Goal: Use online tool/utility: Utilize a website feature to perform a specific function

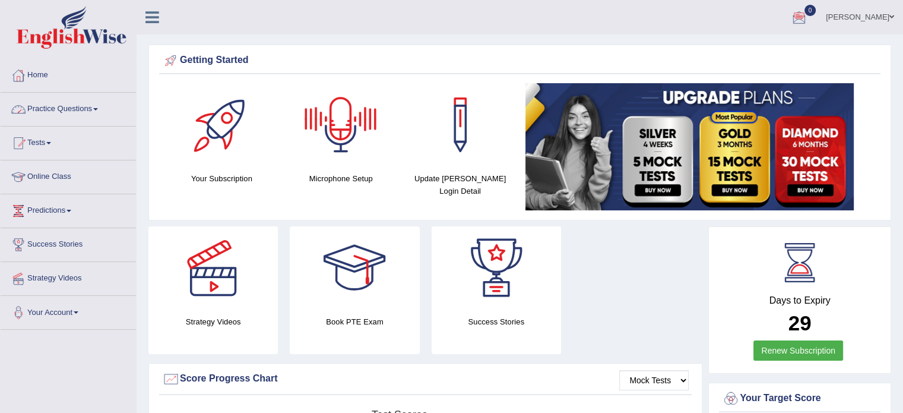
click at [341, 133] on div at bounding box center [340, 124] width 83 height 83
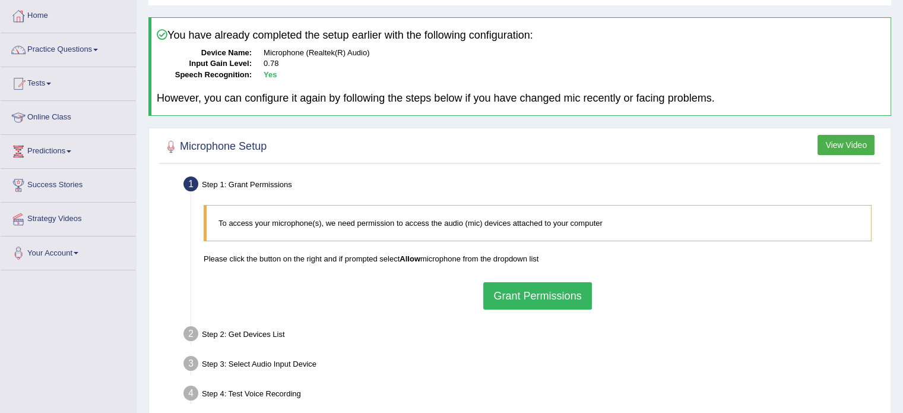
scroll to position [178, 0]
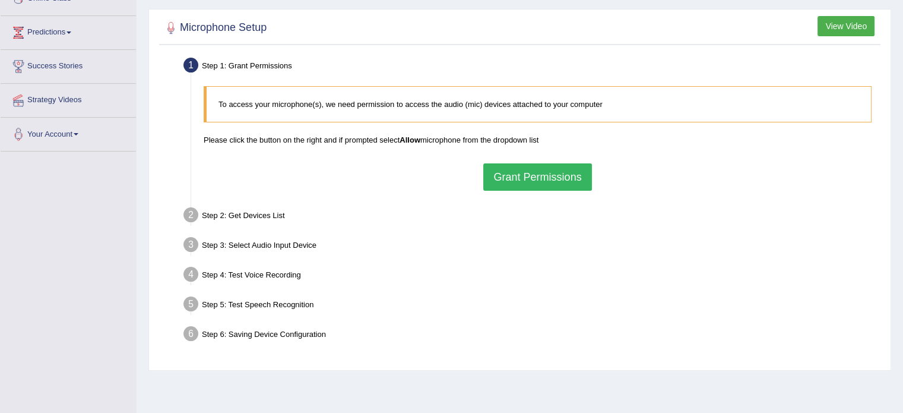
click at [515, 177] on button "Grant Permissions" at bounding box center [537, 176] width 108 height 27
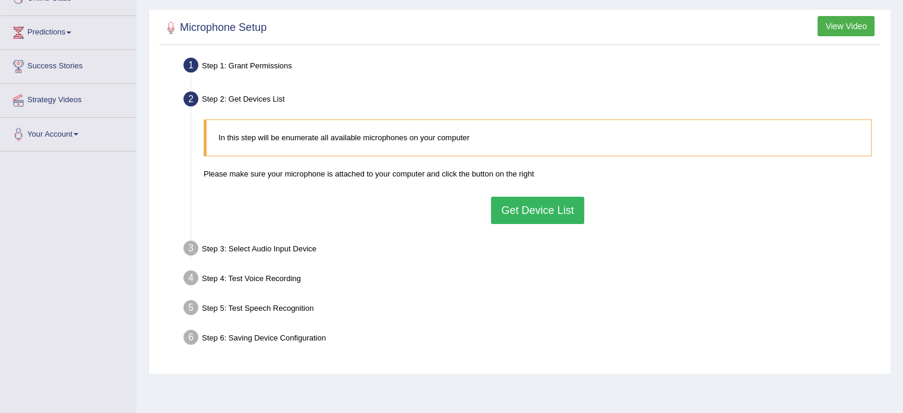
click at [517, 211] on button "Get Device List" at bounding box center [537, 209] width 93 height 27
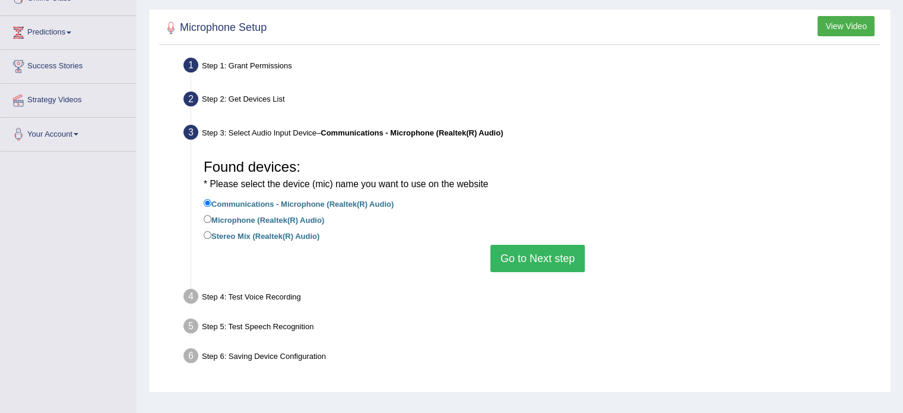
click at [534, 248] on button "Go to Next step" at bounding box center [537, 258] width 94 height 27
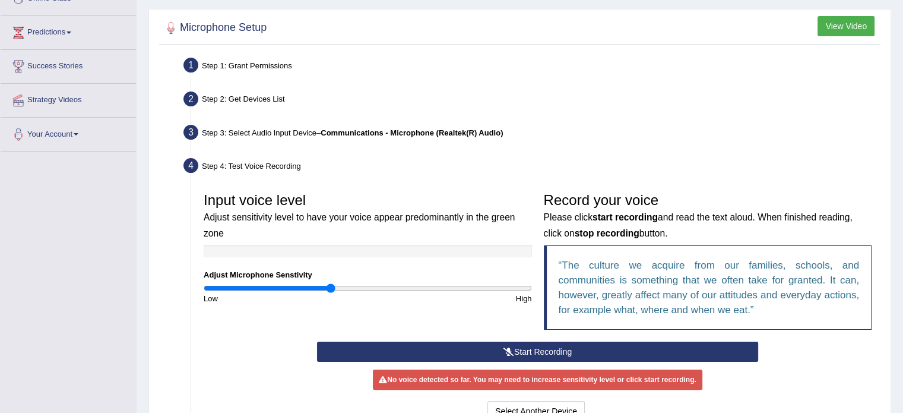
scroll to position [237, 0]
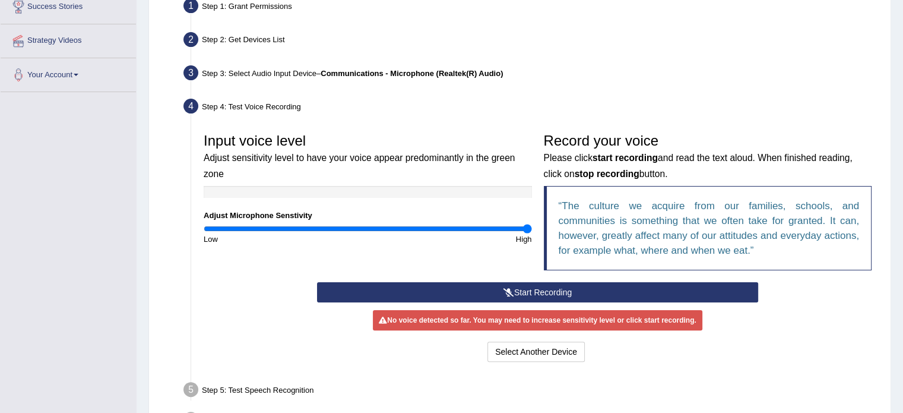
drag, startPoint x: 332, startPoint y: 225, endPoint x: 550, endPoint y: 227, distance: 217.9
type input "2"
click at [532, 227] on input "range" at bounding box center [368, 228] width 328 height 9
click at [519, 284] on button "Start Recording" at bounding box center [537, 292] width 441 height 20
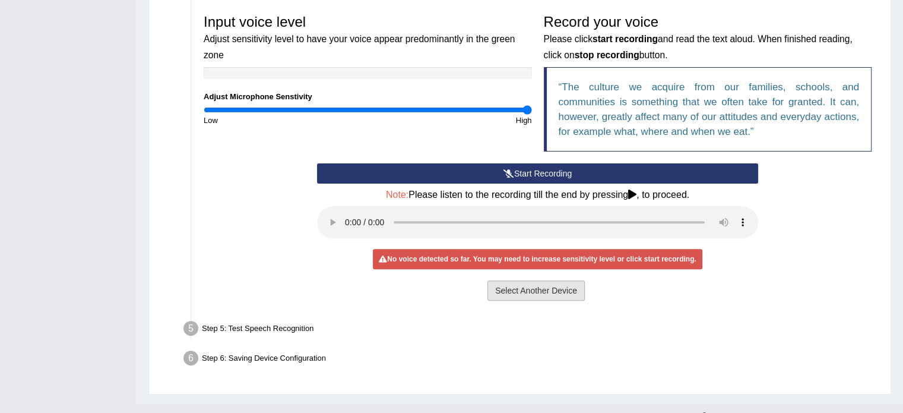
click at [545, 287] on button "Select Another Device" at bounding box center [535, 290] width 97 height 20
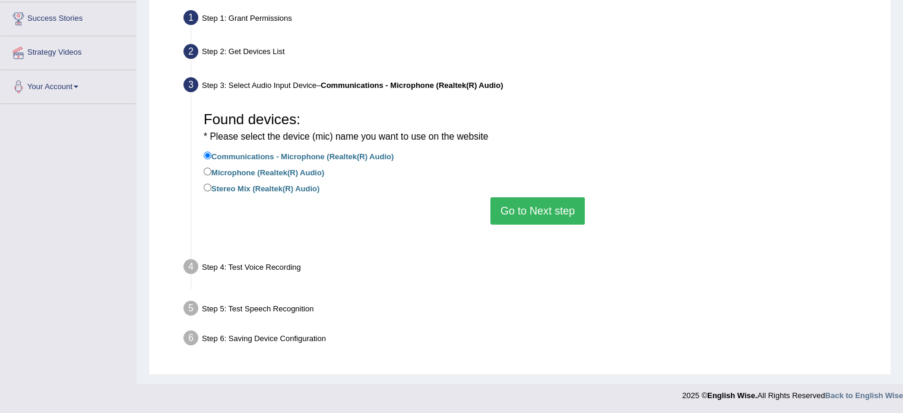
scroll to position [211, 0]
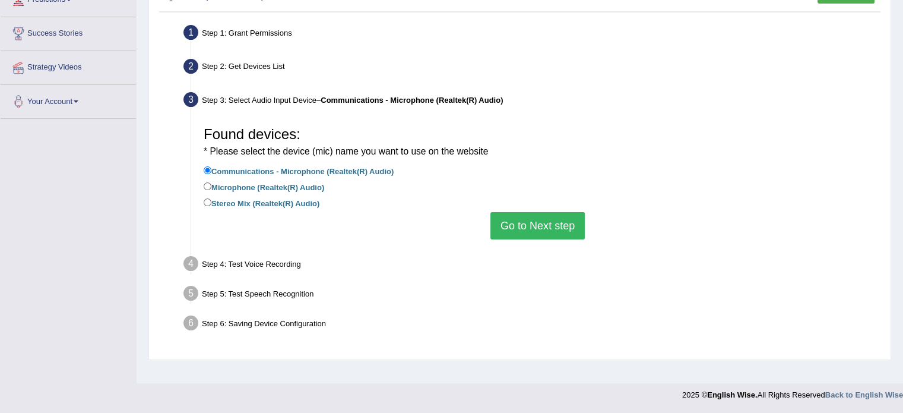
click at [251, 183] on label "Microphone (Realtek(R) Audio)" at bounding box center [264, 186] width 121 height 13
click at [211, 183] on input "Microphone (Realtek(R) Audio)" at bounding box center [208, 186] width 8 height 8
radio input "true"
click at [489, 217] on div "Found devices: * Please select the device (mic) name you want to use on the web…" at bounding box center [538, 180] width 680 height 131
click at [495, 218] on button "Go to Next step" at bounding box center [537, 225] width 94 height 27
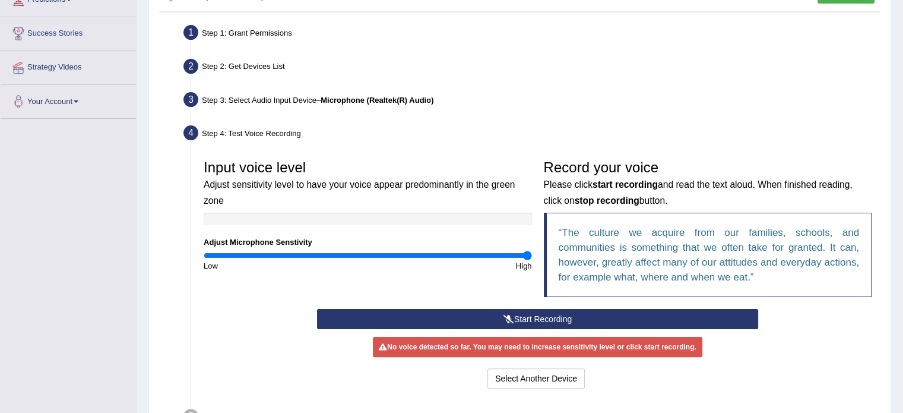
click at [487, 320] on button "Start Recording" at bounding box center [537, 319] width 441 height 20
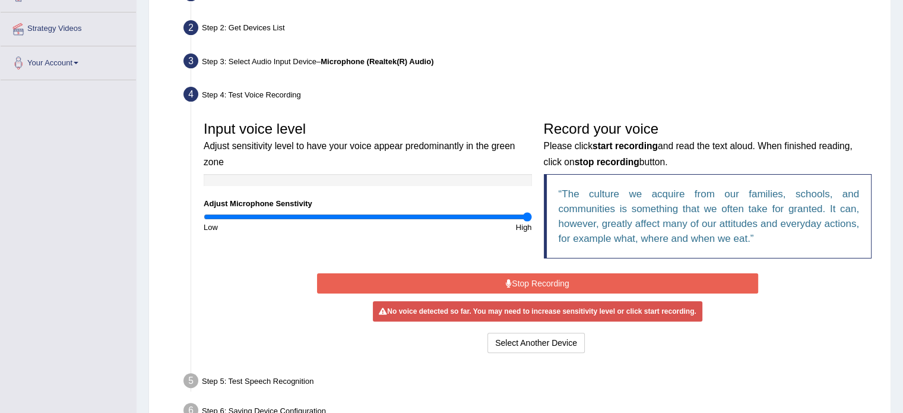
scroll to position [270, 0]
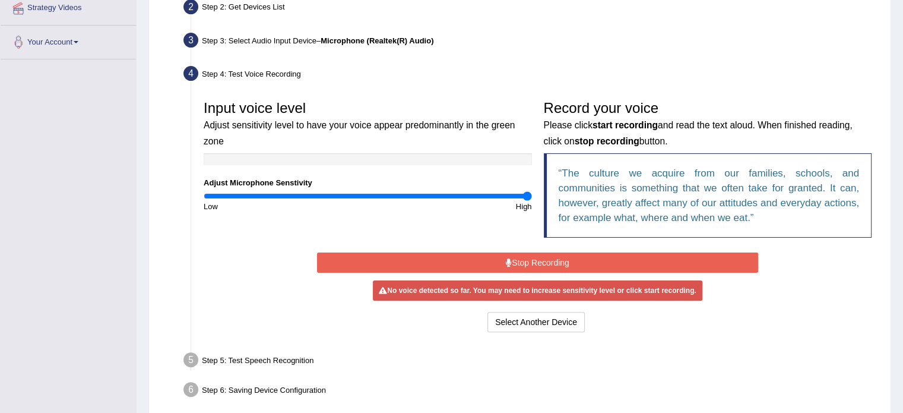
click at [525, 262] on button "Stop Recording" at bounding box center [537, 262] width 441 height 20
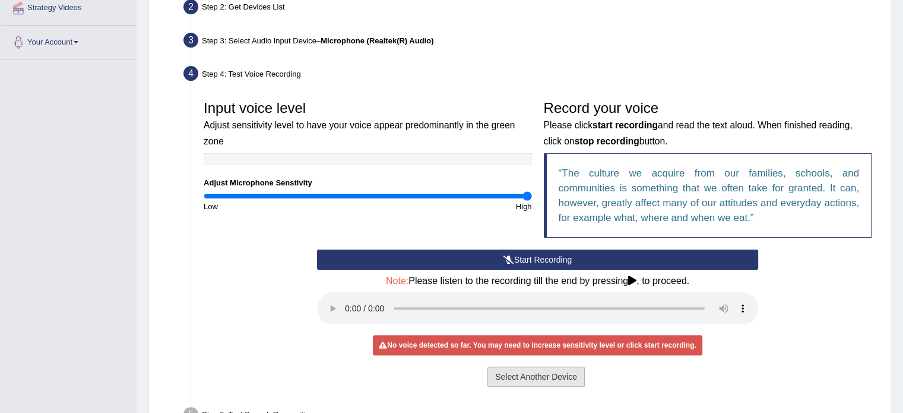
click at [545, 375] on button "Select Another Device" at bounding box center [535, 376] width 97 height 20
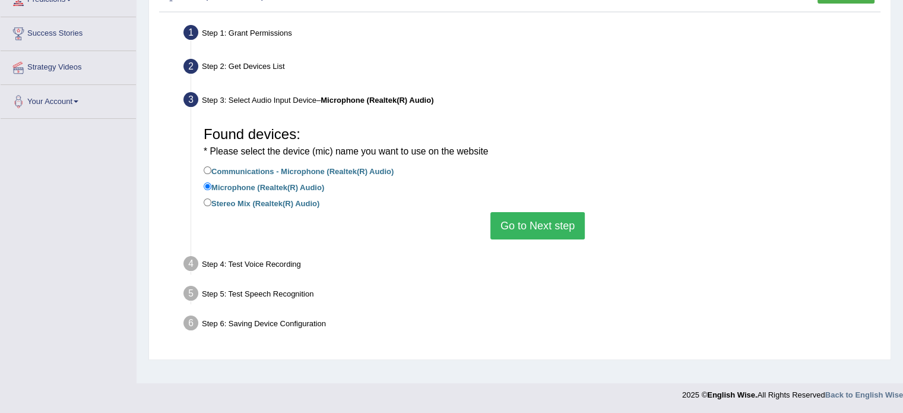
scroll to position [211, 0]
click at [314, 202] on label "Stereo Mix (Realtek(R) Audio)" at bounding box center [262, 202] width 116 height 13
click at [211, 202] on input "Stereo Mix (Realtek(R) Audio)" at bounding box center [208, 202] width 8 height 8
radio input "true"
click at [519, 223] on button "Go to Next step" at bounding box center [537, 225] width 94 height 27
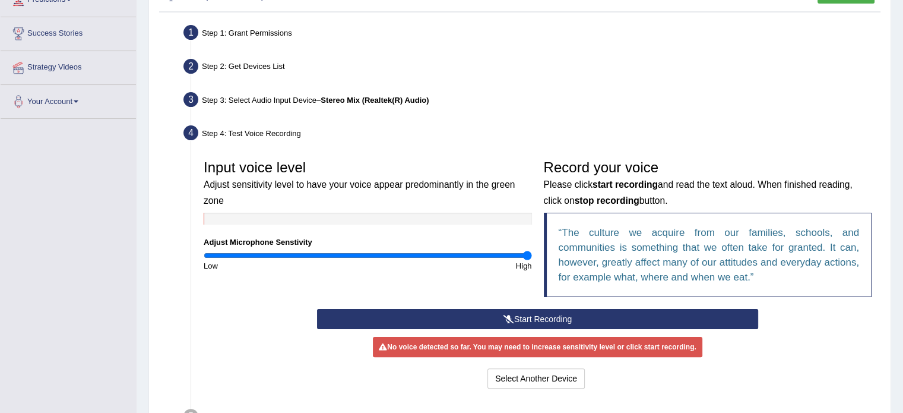
click at [461, 316] on button "Start Recording" at bounding box center [537, 319] width 441 height 20
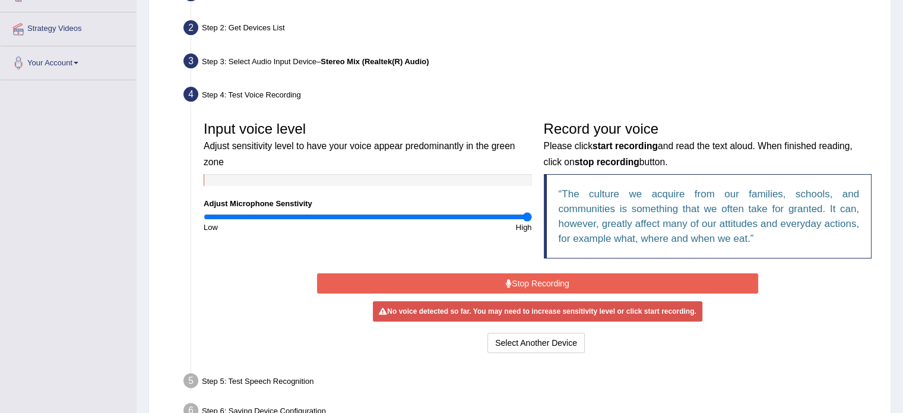
scroll to position [270, 0]
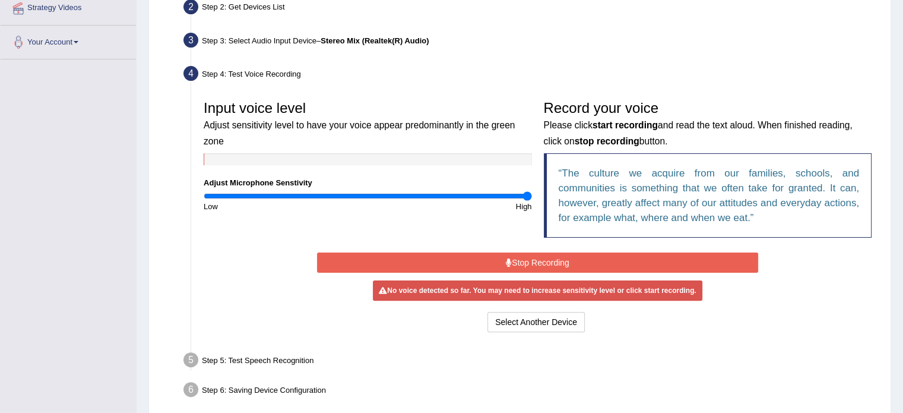
click at [527, 254] on button "Stop Recording" at bounding box center [537, 262] width 441 height 20
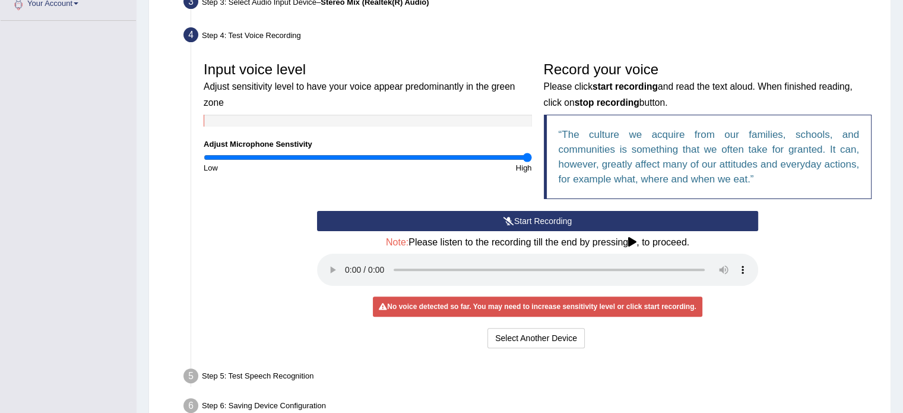
scroll to position [329, 0]
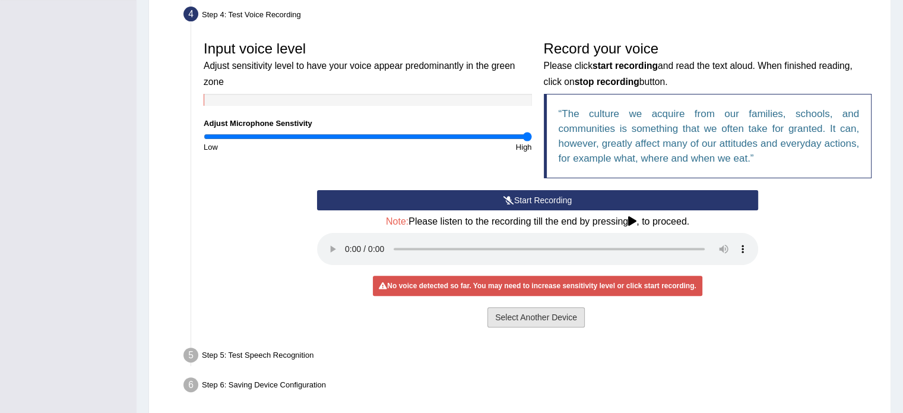
click at [514, 316] on button "Select Another Device" at bounding box center [535, 317] width 97 height 20
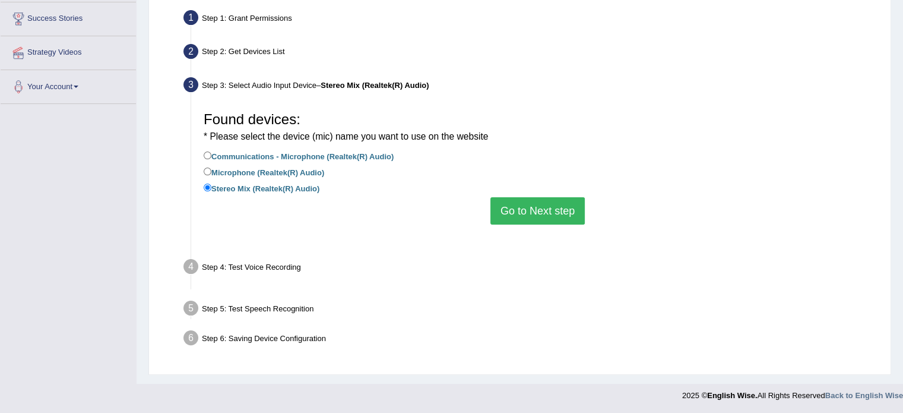
scroll to position [211, 0]
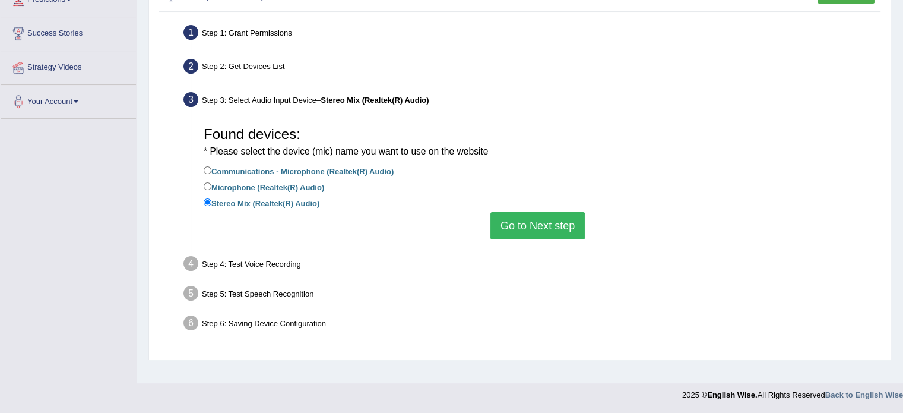
click at [518, 220] on button "Go to Next step" at bounding box center [537, 225] width 94 height 27
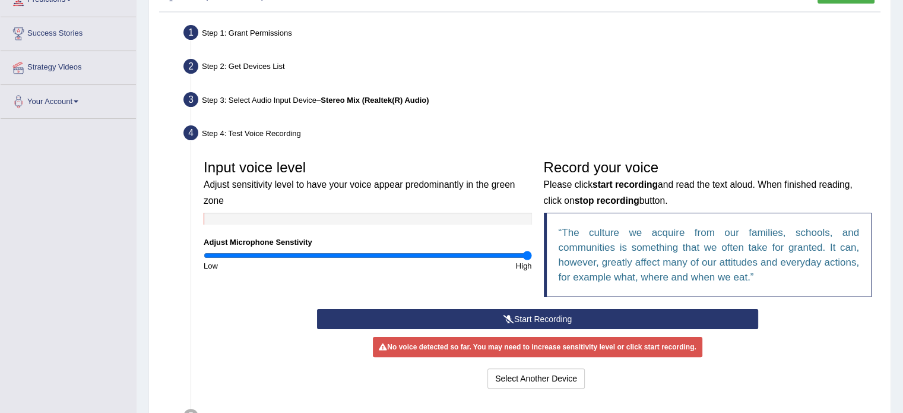
click at [499, 317] on button "Start Recording" at bounding box center [537, 319] width 441 height 20
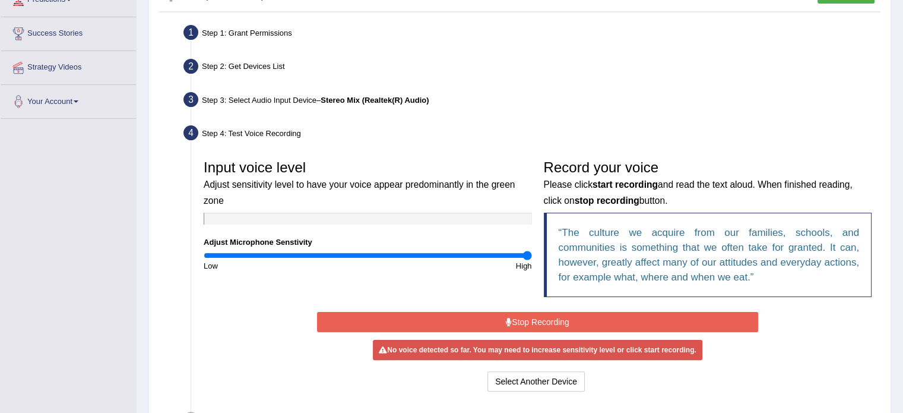
click at [519, 323] on button "Stop Recording" at bounding box center [537, 322] width 441 height 20
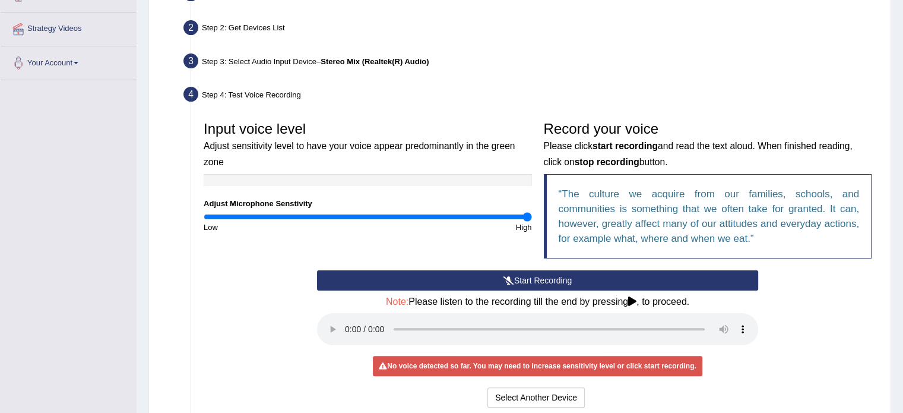
scroll to position [270, 0]
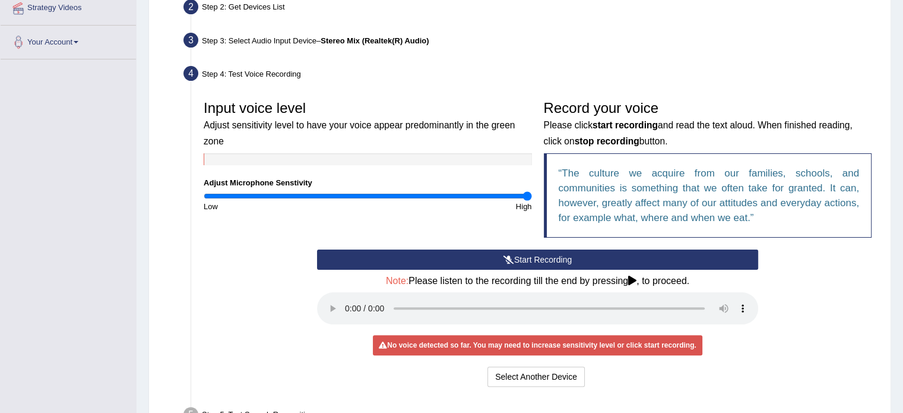
click at [484, 259] on button "Start Recording" at bounding box center [537, 259] width 441 height 20
click at [518, 247] on div "Input voice level Adjust sensitivity level to have your voice appear predominan…" at bounding box center [538, 171] width 680 height 155
click at [512, 262] on button "Start Recording" at bounding box center [537, 259] width 441 height 20
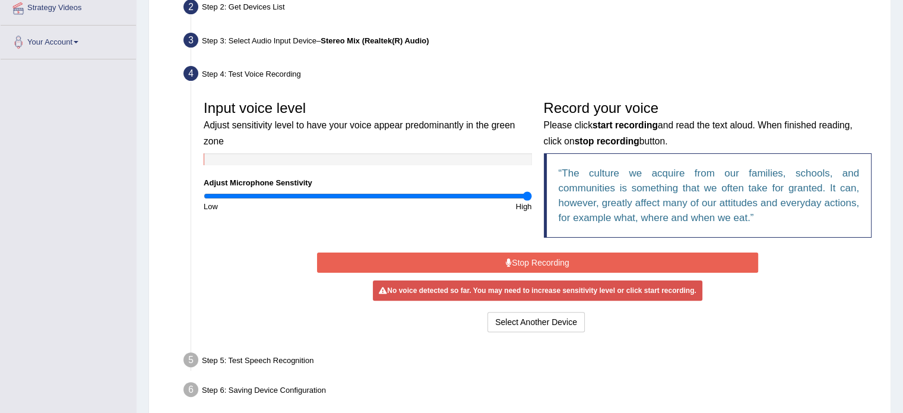
click at [351, 163] on div at bounding box center [368, 159] width 328 height 12
click at [392, 258] on button "Stop Recording" at bounding box center [537, 262] width 441 height 20
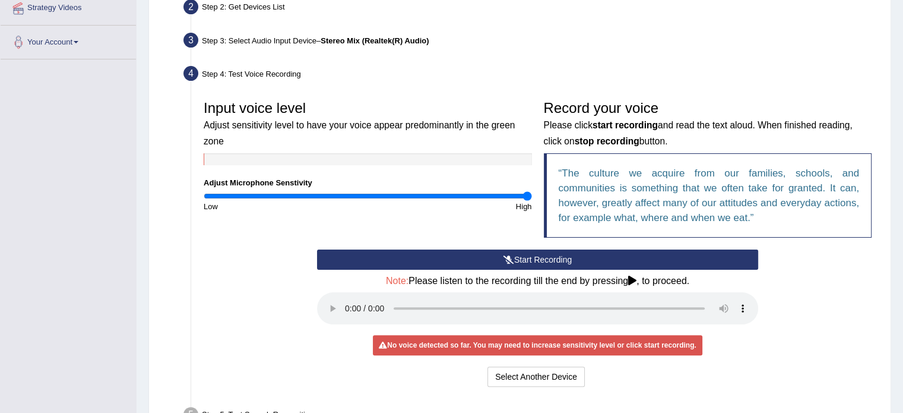
click at [392, 257] on button "Start Recording" at bounding box center [537, 259] width 441 height 20
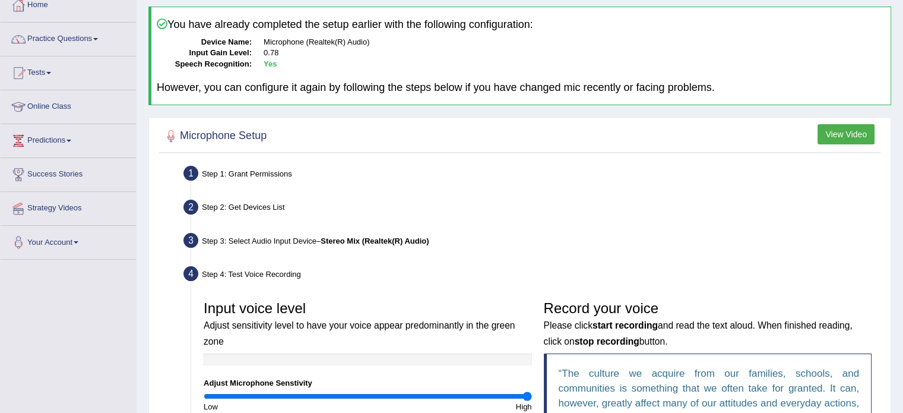
scroll to position [0, 0]
